Goal: Information Seeking & Learning: Learn about a topic

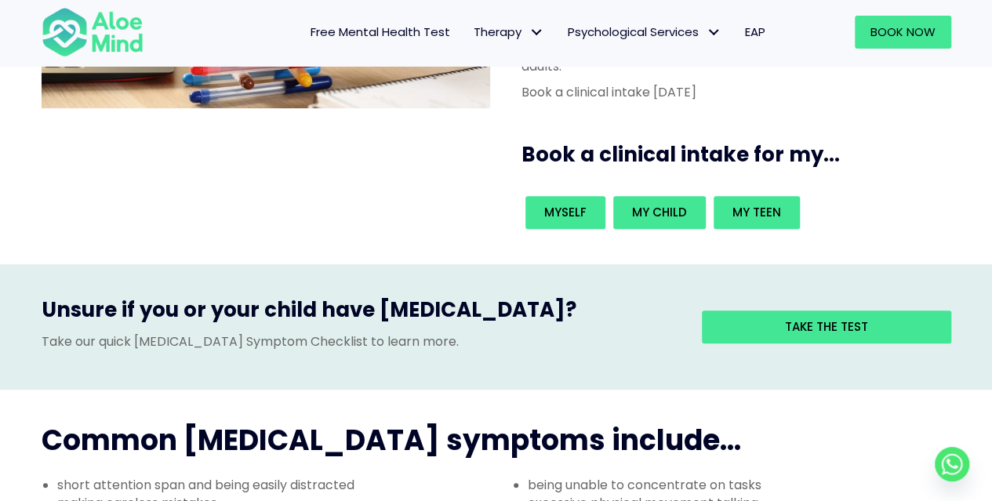
scroll to position [292, 0]
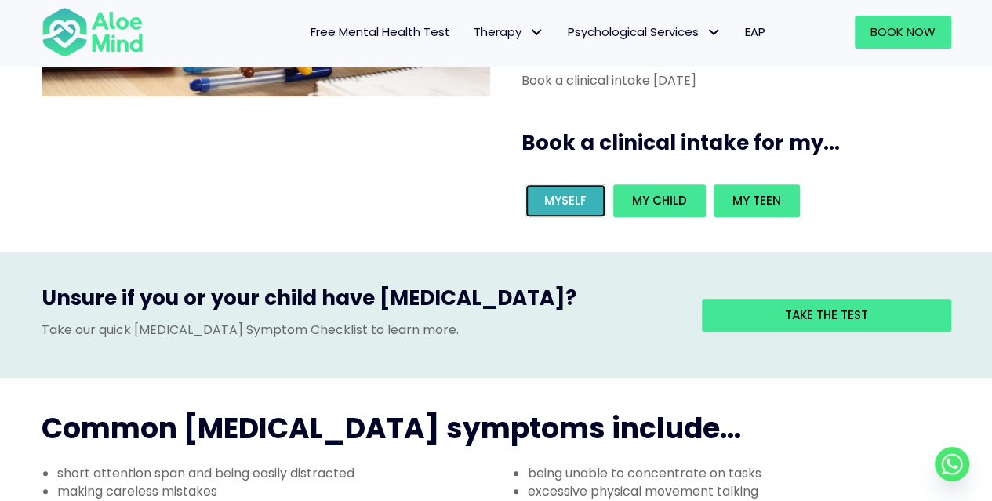
click at [582, 184] on link "Myself" at bounding box center [566, 200] width 80 height 33
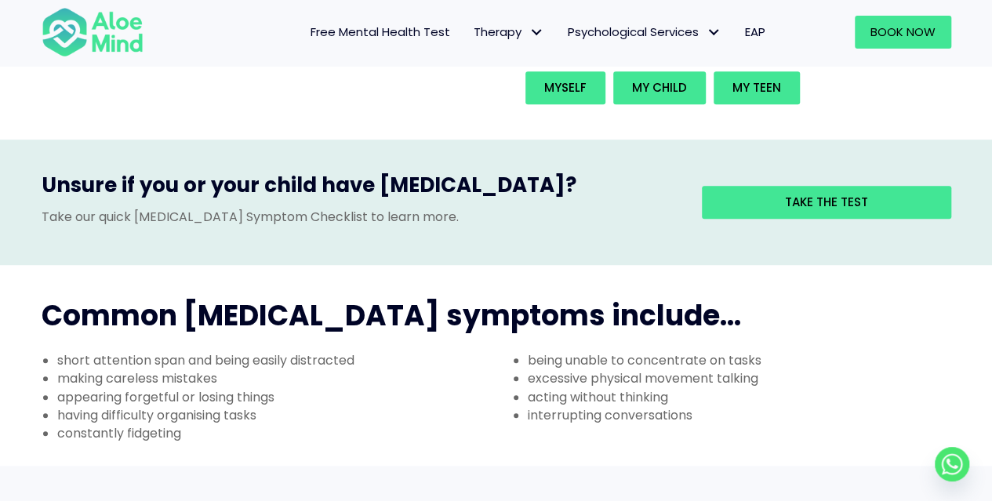
scroll to position [406, 0]
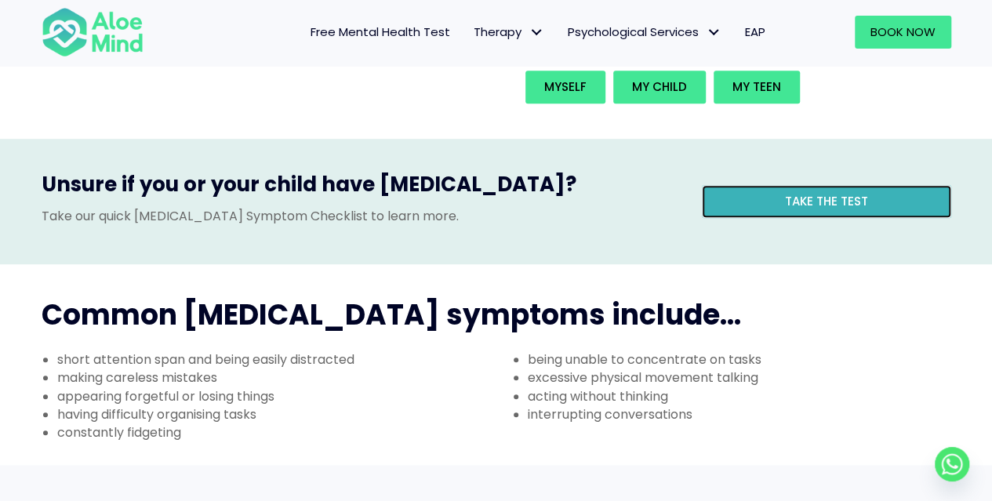
click at [789, 185] on link "Take the test" at bounding box center [826, 201] width 249 height 33
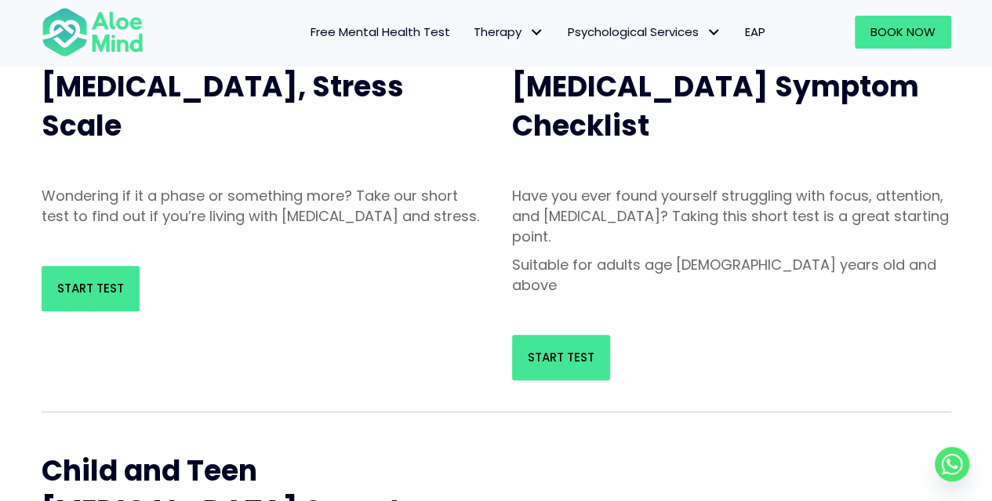
scroll to position [196, 0]
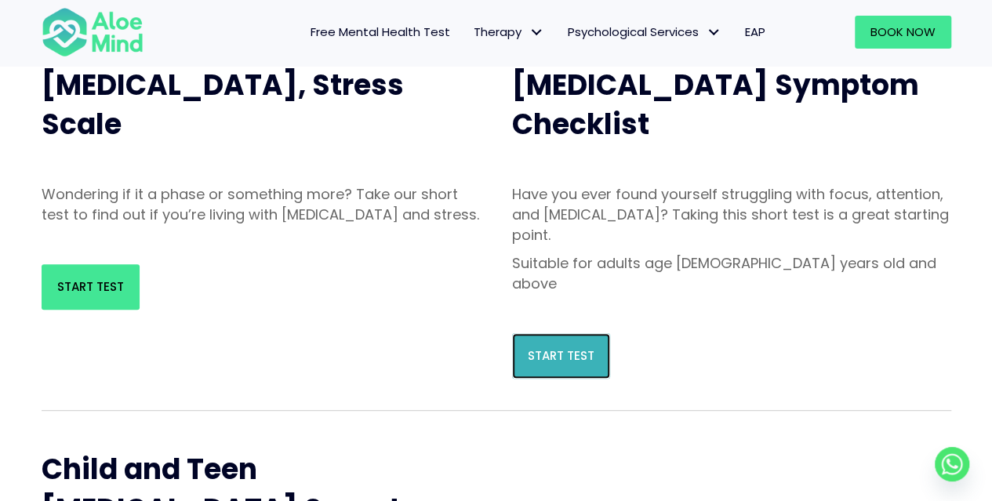
click at [563, 347] on span "Start Test" at bounding box center [561, 355] width 67 height 16
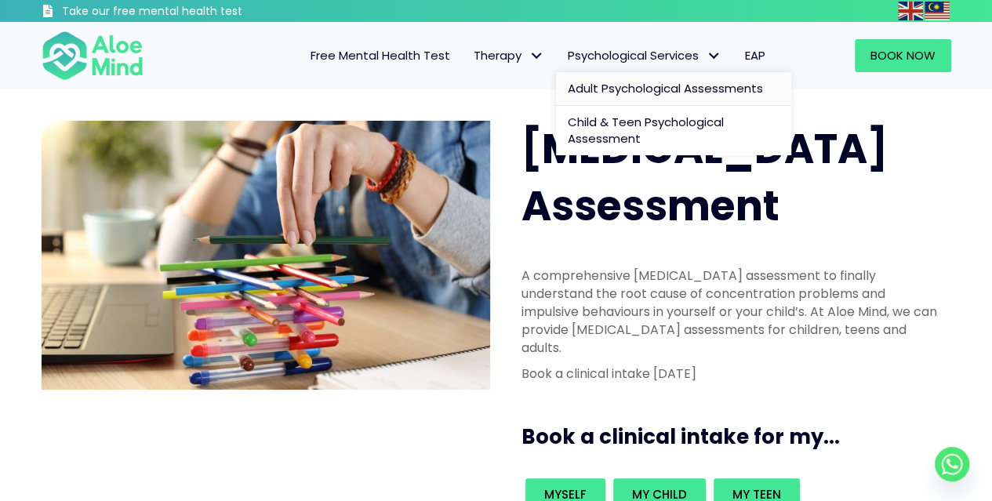
click at [642, 81] on span "Adult Psychological Assessments" at bounding box center [665, 88] width 195 height 16
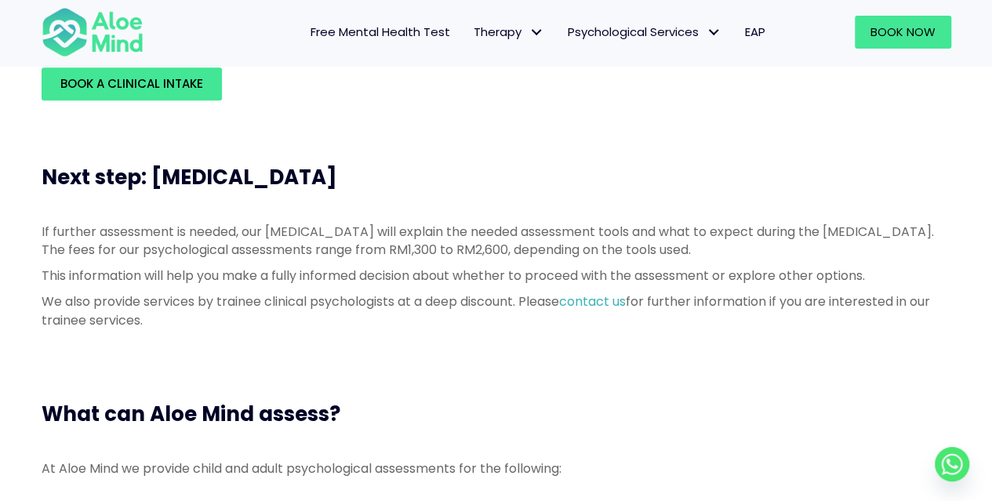
scroll to position [651, 0]
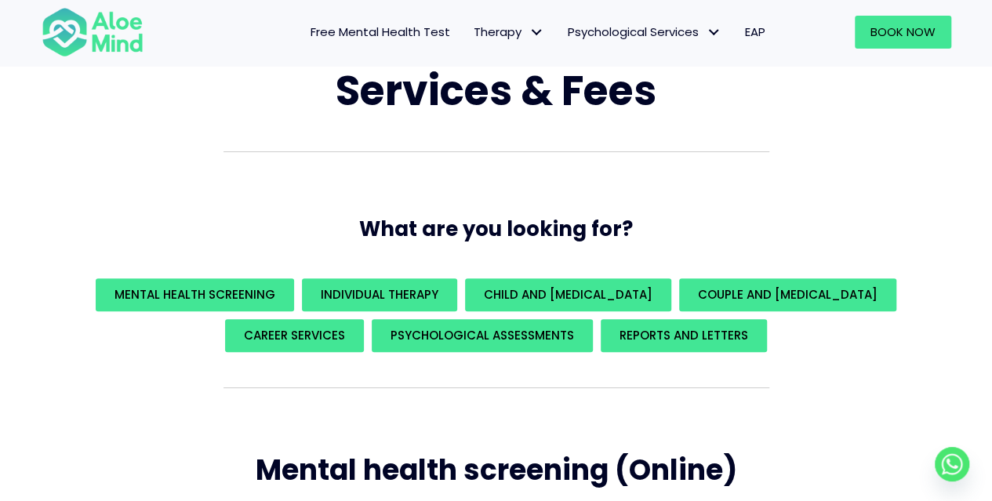
scroll to position [104, 0]
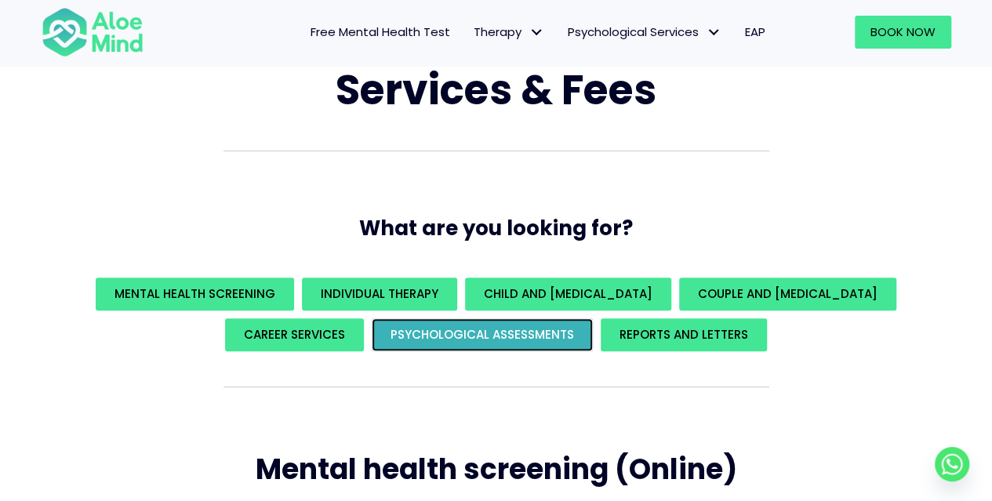
click at [540, 326] on link "Psychological assessments" at bounding box center [482, 334] width 221 height 33
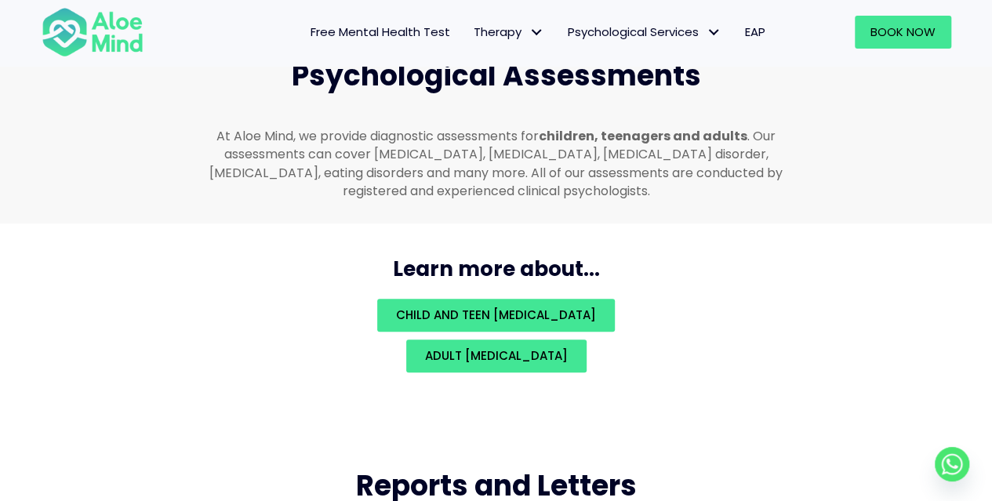
scroll to position [3384, 0]
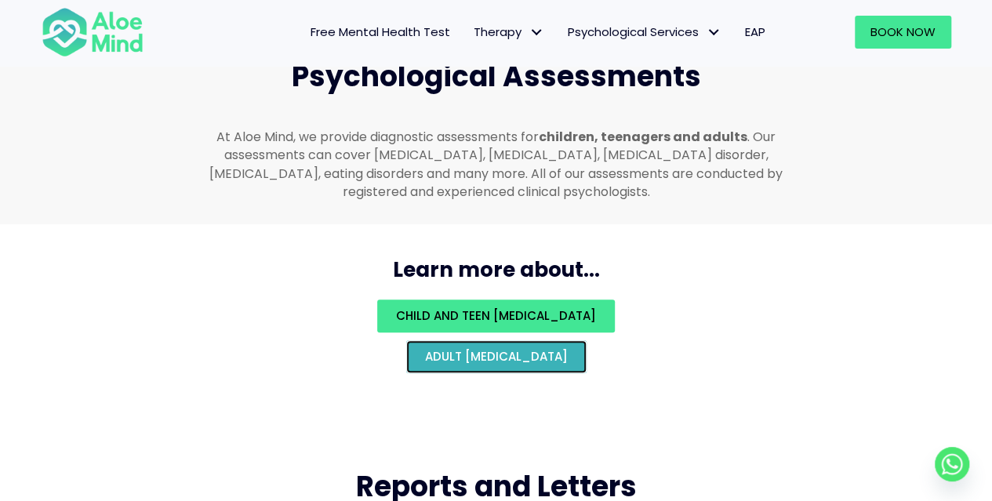
click at [499, 348] on span "Adult psychological assessment" at bounding box center [496, 356] width 143 height 16
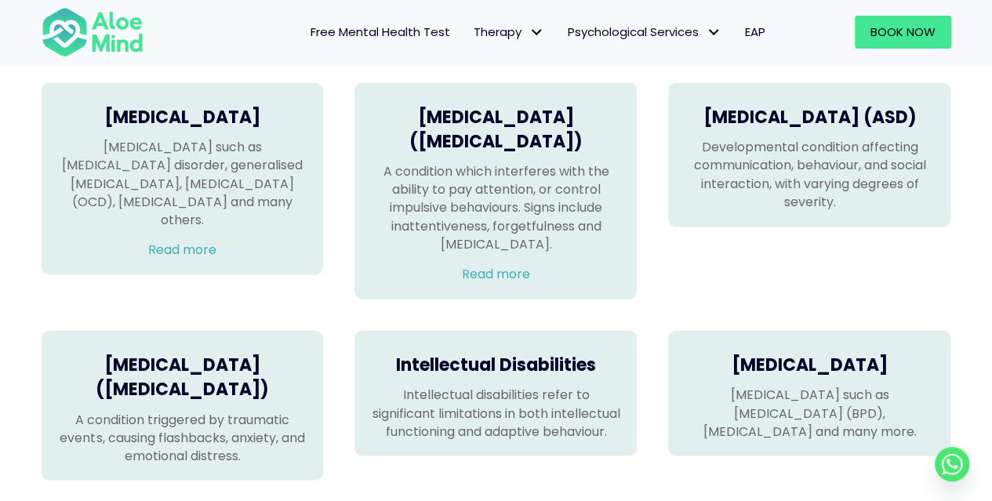
scroll to position [1086, 0]
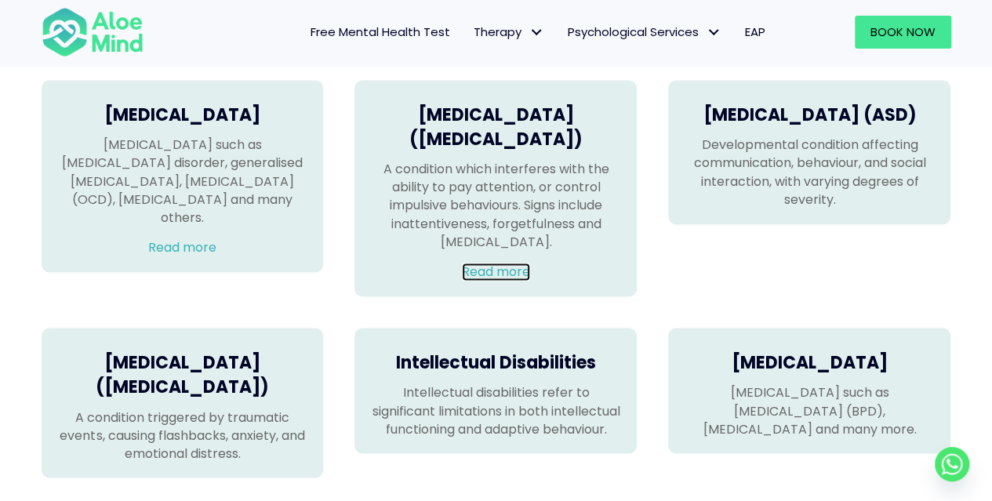
click at [508, 281] on link "Read more" at bounding box center [496, 272] width 68 height 18
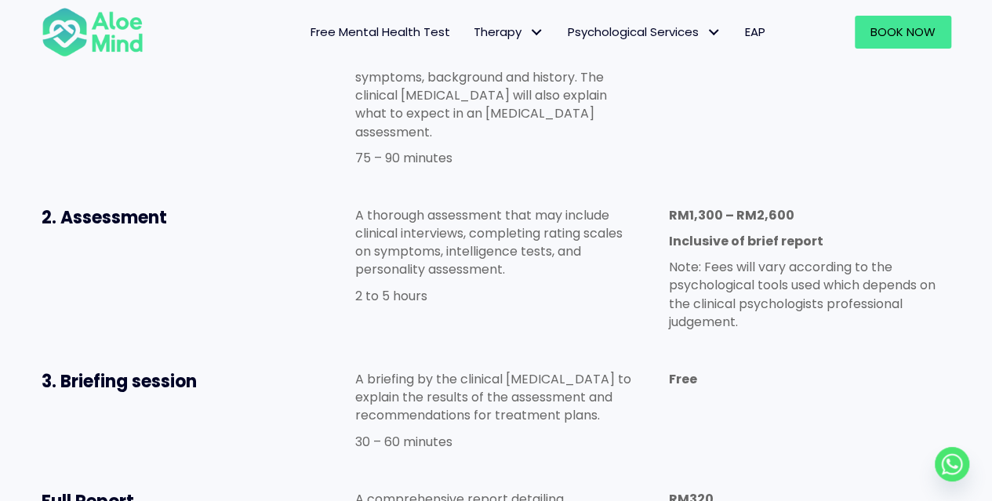
scroll to position [887, 0]
